Goal: Communication & Community: Answer question/provide support

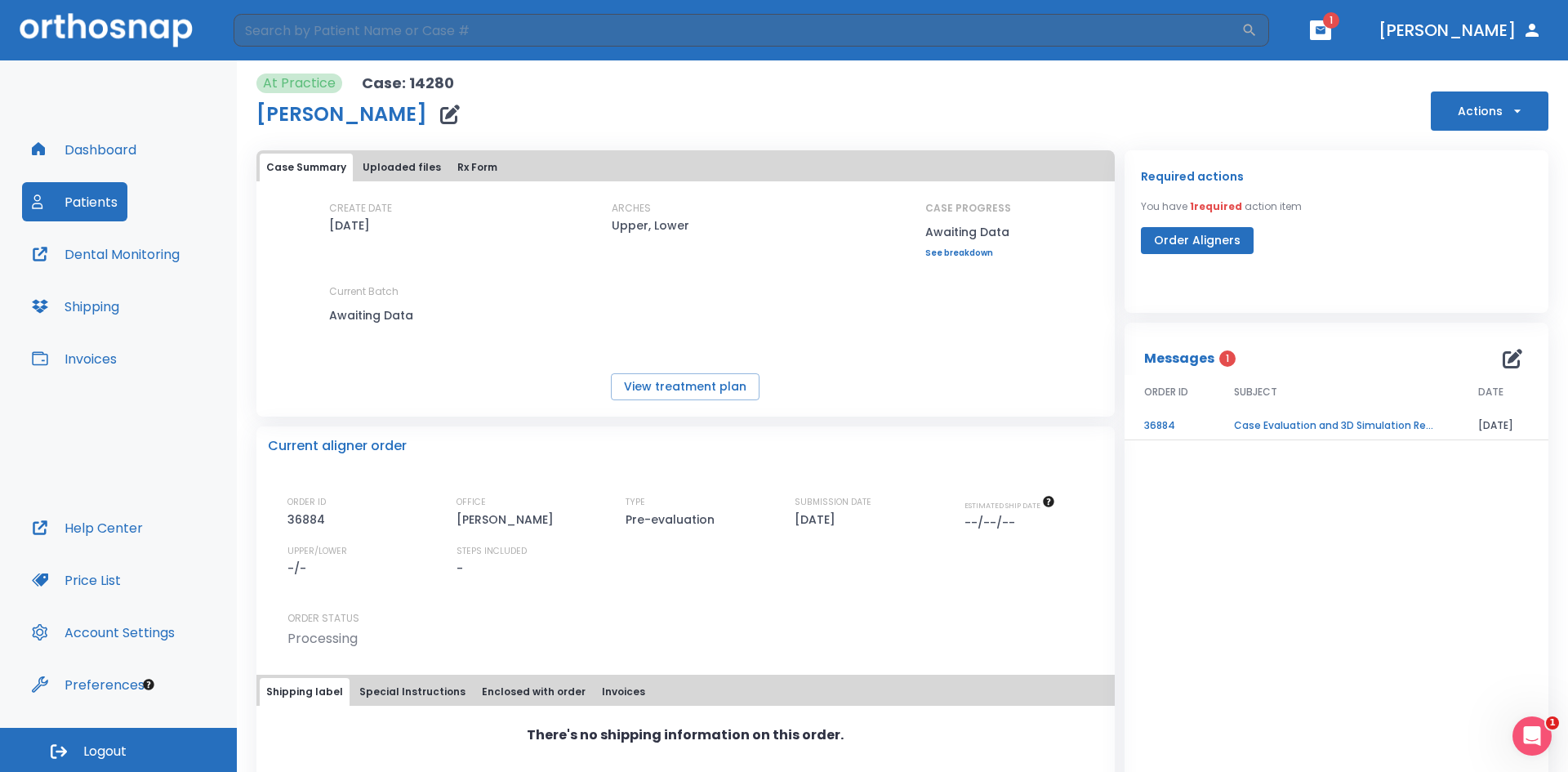
click at [1295, 423] on td "Case Evaluation and 3D Simulation Ready" at bounding box center [1336, 426] width 244 height 29
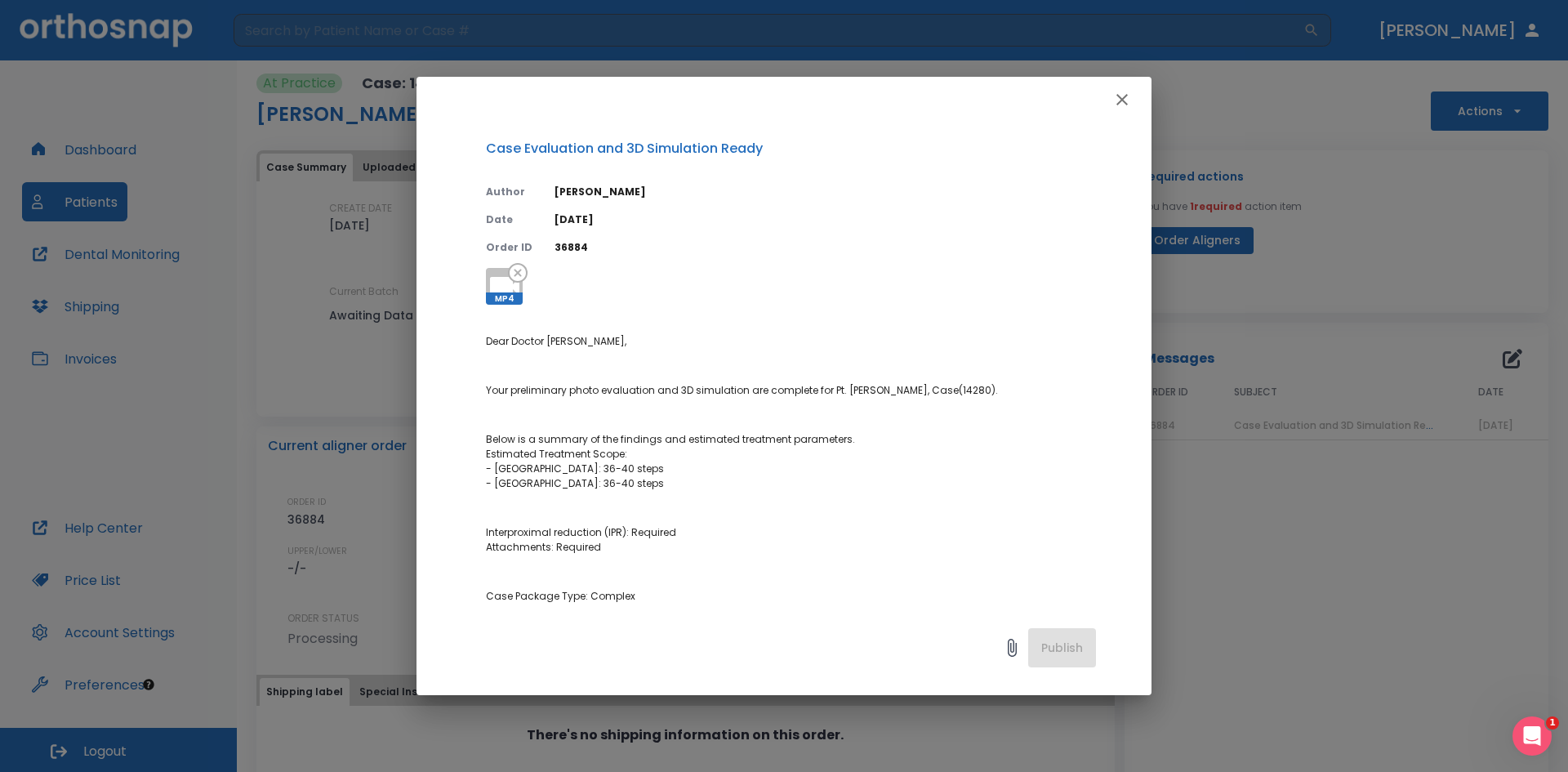
click at [1123, 96] on icon "button" at bounding box center [1122, 100] width 20 height 20
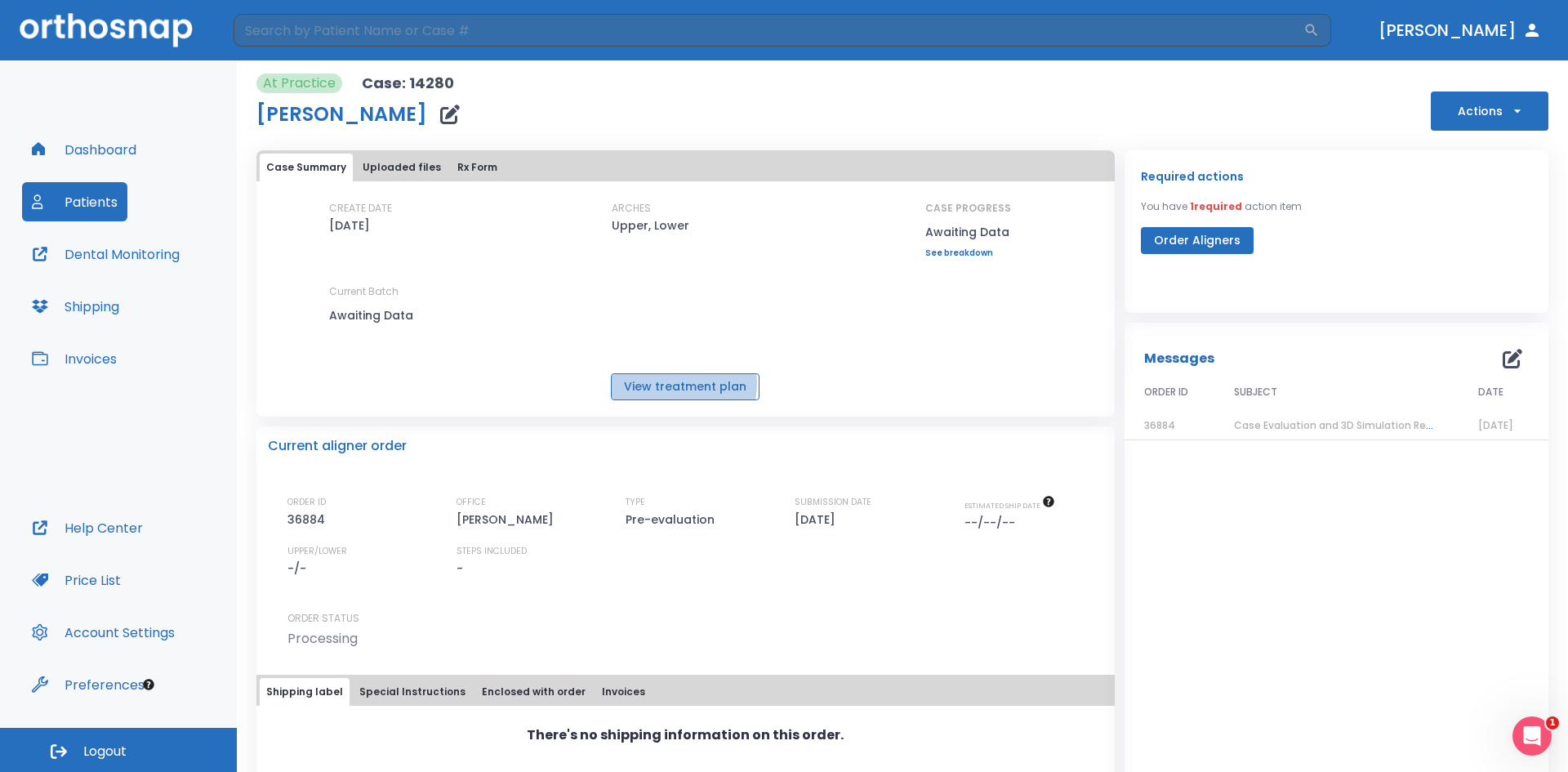
click at [681, 384] on button "View treatment plan" at bounding box center [685, 386] width 148 height 27
click at [408, 170] on button "Uploaded files" at bounding box center [402, 167] width 91 height 28
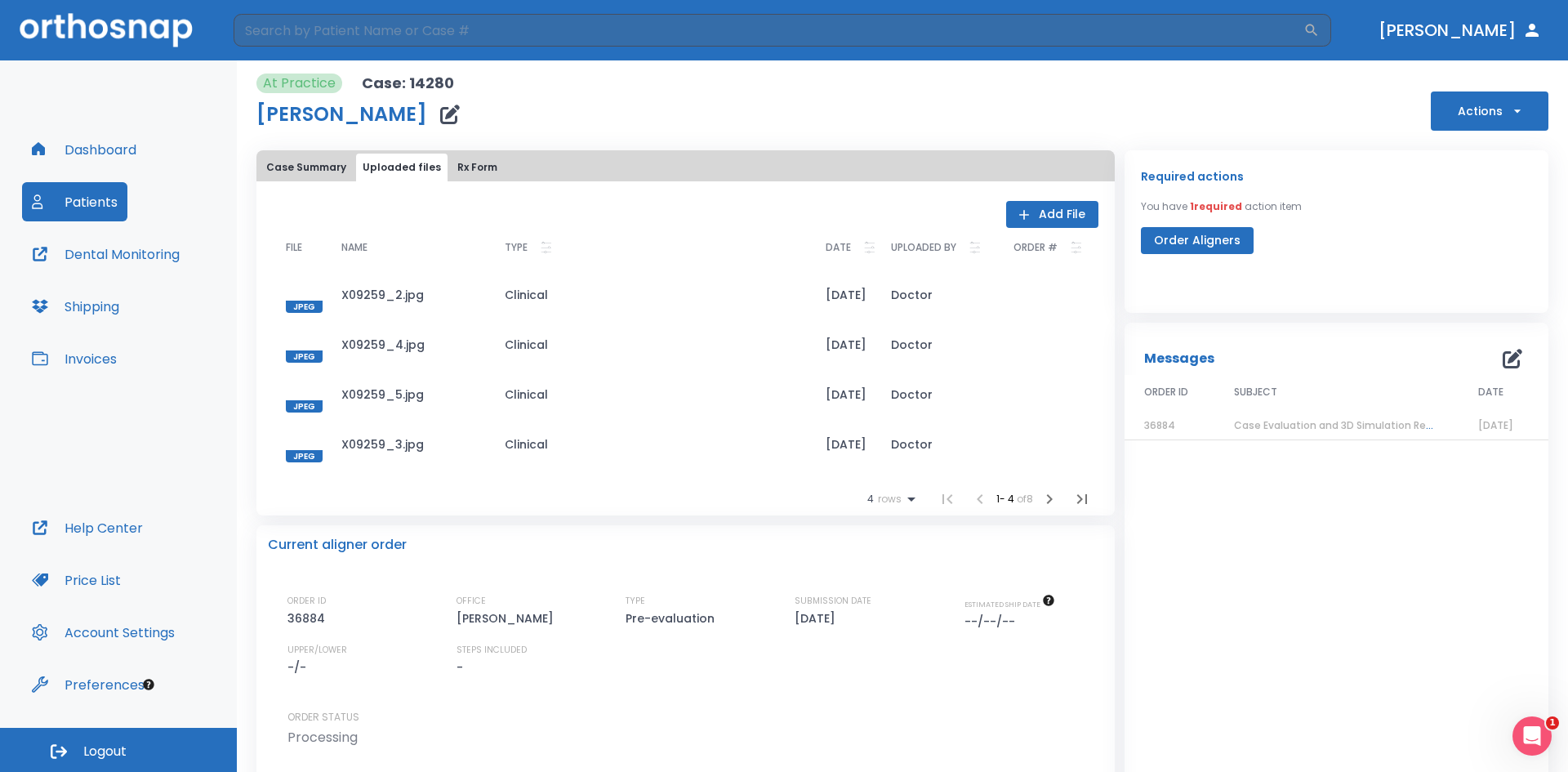
click at [307, 168] on button "Case Summary" at bounding box center [306, 167] width 93 height 28
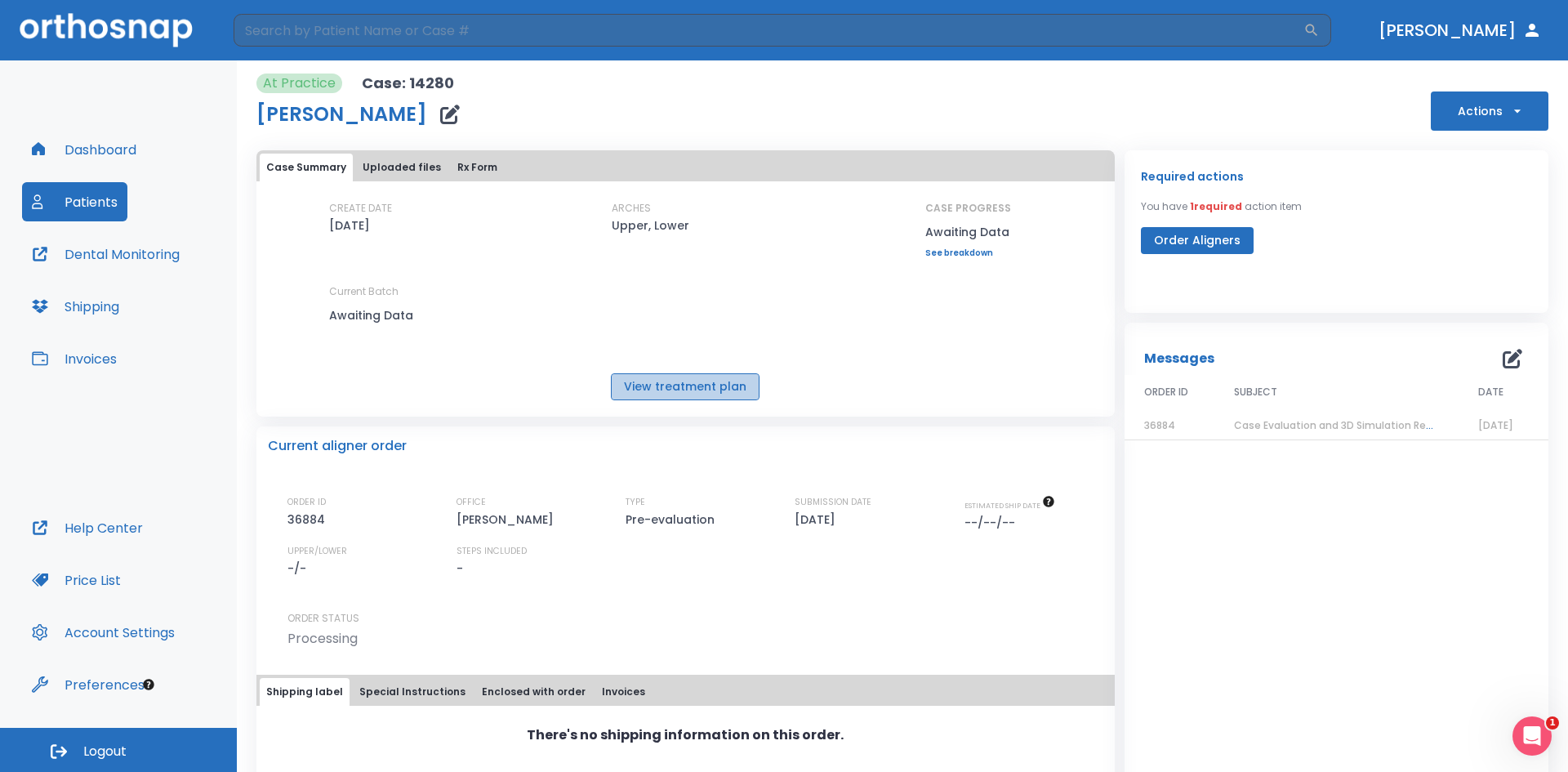
click at [686, 386] on button "View treatment plan" at bounding box center [685, 386] width 148 height 27
click at [1282, 423] on span "Case Evaluation and 3D Simulation Ready" at bounding box center [1338, 426] width 211 height 14
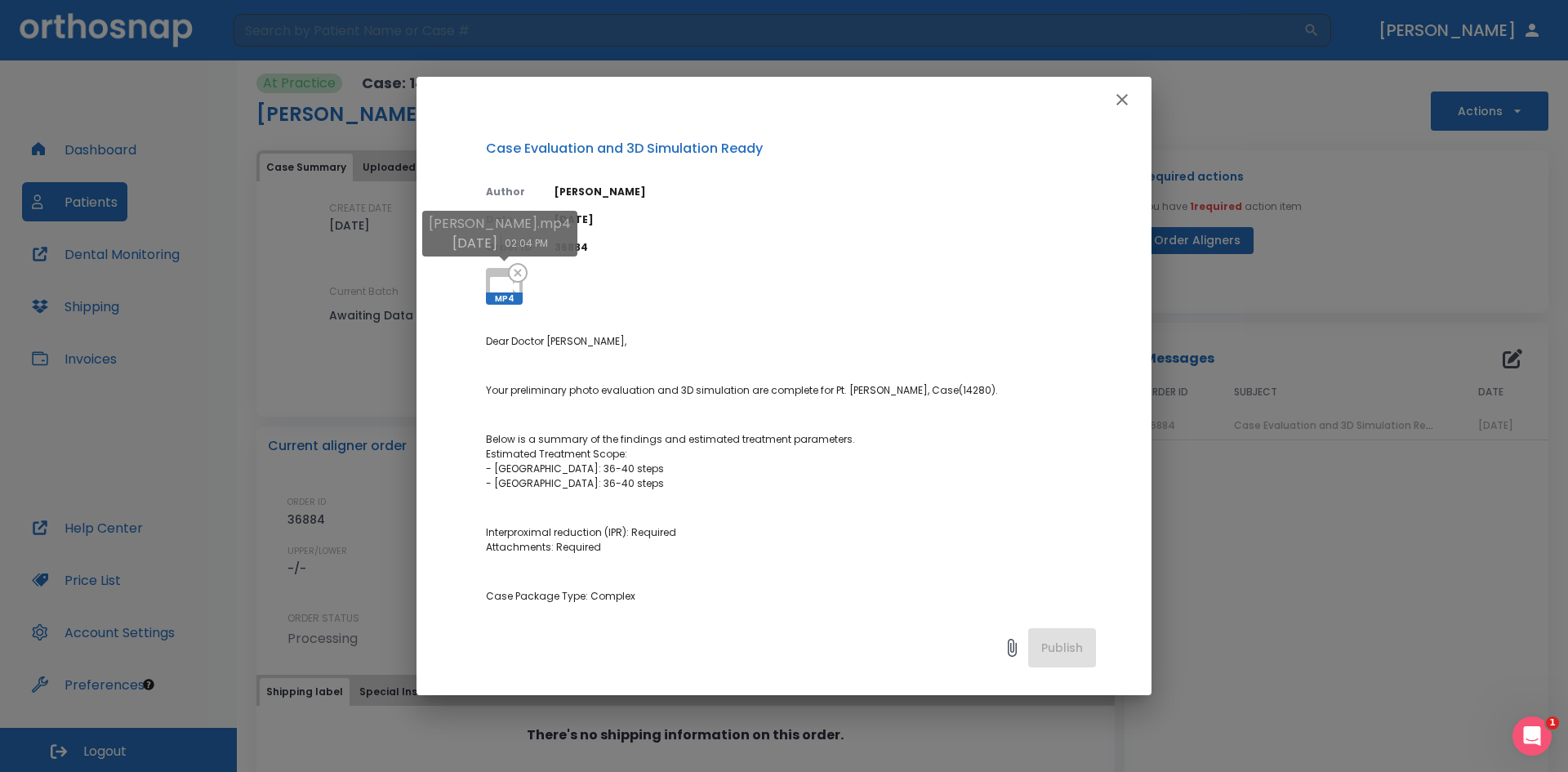
click at [496, 288] on icon at bounding box center [505, 287] width 30 height 20
click at [1128, 92] on icon "button" at bounding box center [1122, 100] width 20 height 20
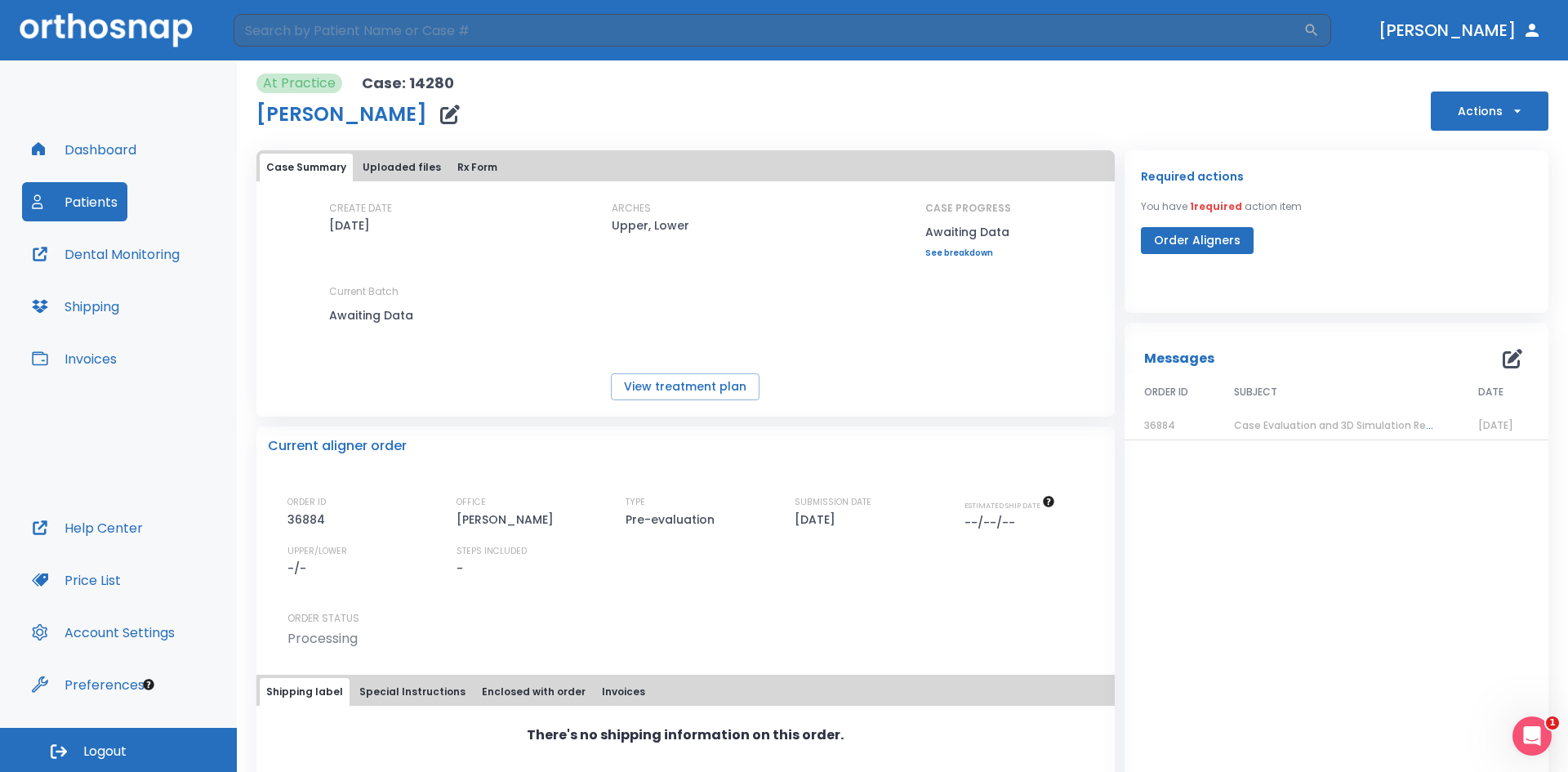
click at [1503, 356] on icon "button" at bounding box center [1513, 358] width 20 height 20
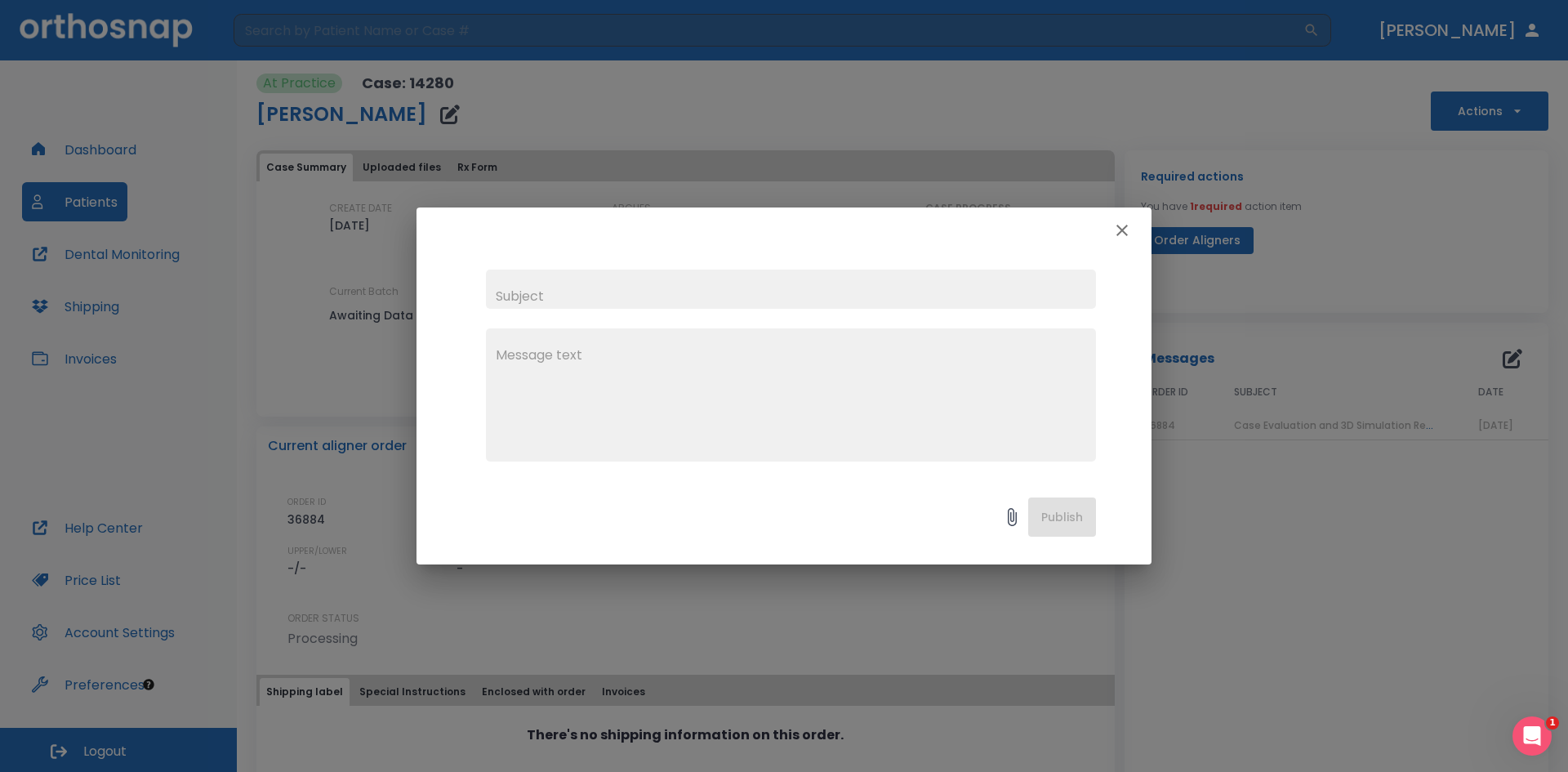
click at [573, 305] on input "text" at bounding box center [790, 289] width 610 height 40
type input "[PERSON_NAME]"
click at [570, 357] on textarea at bounding box center [790, 402] width 591 height 113
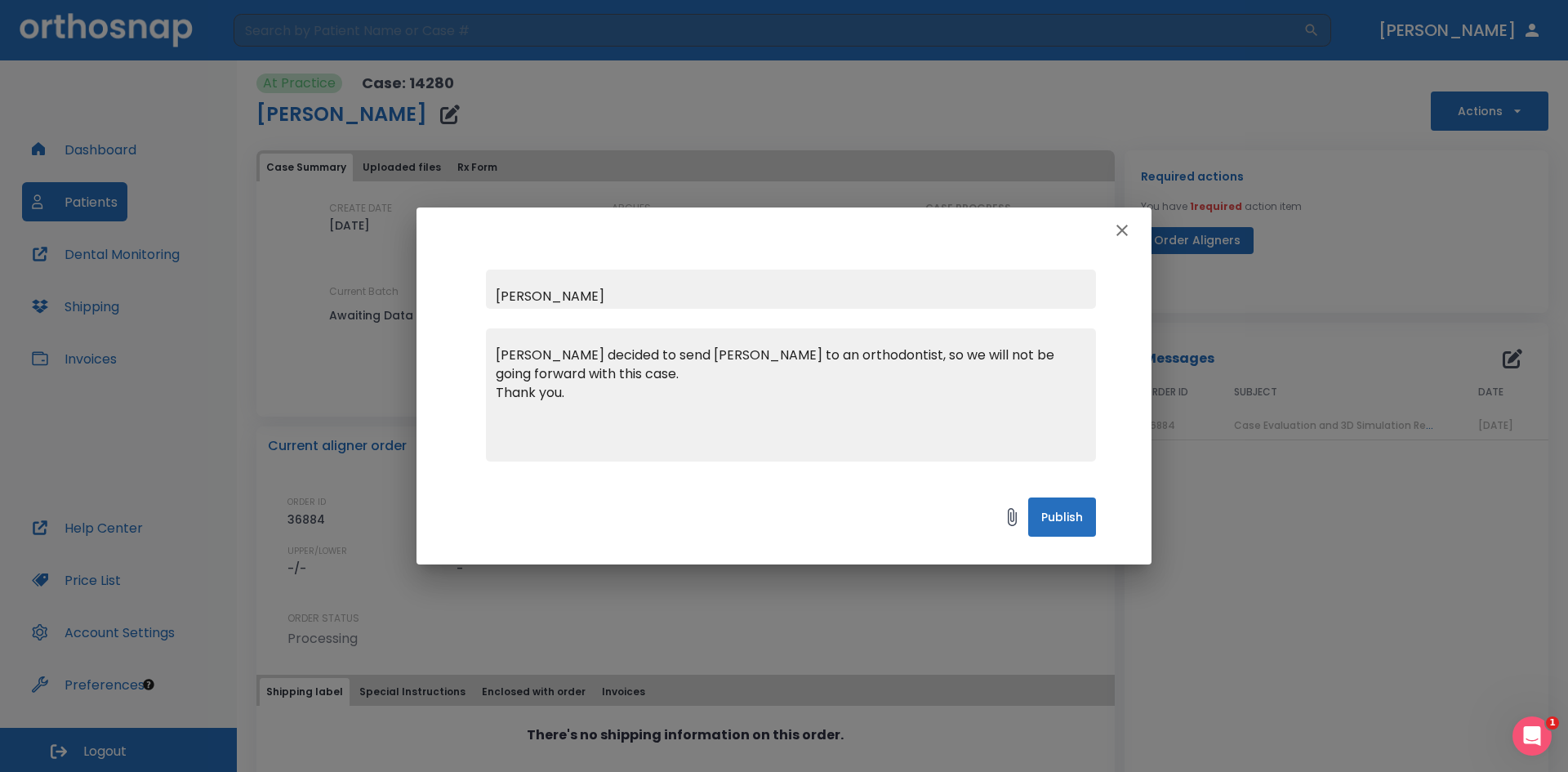
click at [691, 281] on input "[PERSON_NAME]" at bounding box center [790, 289] width 610 height 40
click at [666, 353] on textarea "[PERSON_NAME] decided to send [PERSON_NAME] to an orthodontist, so we will not …" at bounding box center [790, 402] width 591 height 113
click at [847, 346] on textarea "[PERSON_NAME] decided to refer [PERSON_NAME] to an orthodontist, so we will not…" at bounding box center [790, 402] width 591 height 113
type textarea "[PERSON_NAME] decided to refer [PERSON_NAME] to an orthodontist for treatment, …"
click at [1073, 527] on button "Publish" at bounding box center [1061, 518] width 68 height 40
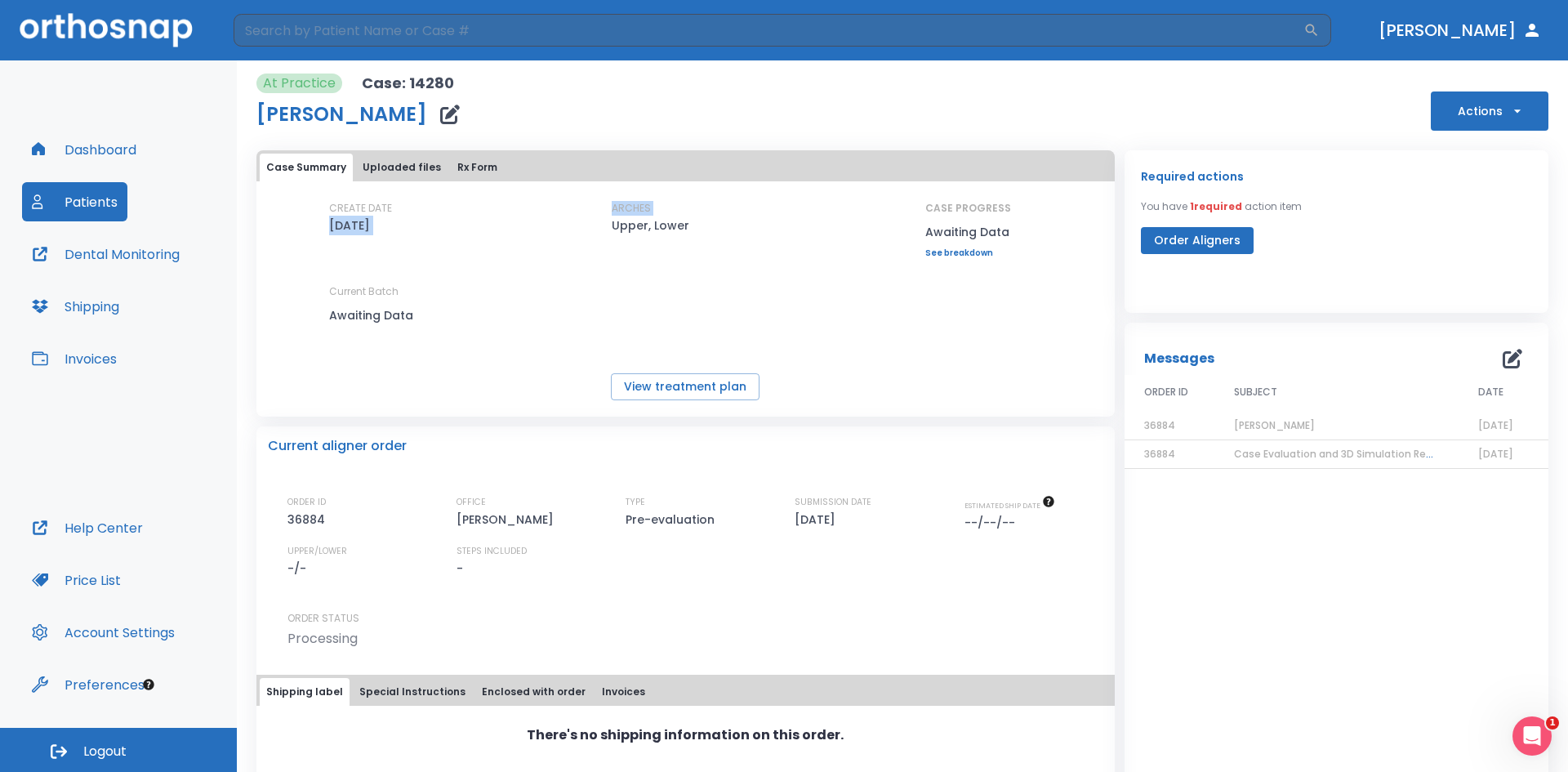
drag, startPoint x: 540, startPoint y: 223, endPoint x: 561, endPoint y: 233, distance: 23.3
click at [541, 223] on div "CREATE DATE [DATE] ARCHES Upper, Lower CASE PROGRESS Awaiting Data Upper progre…" at bounding box center [685, 270] width 858 height 140
